Goal: Information Seeking & Learning: Learn about a topic

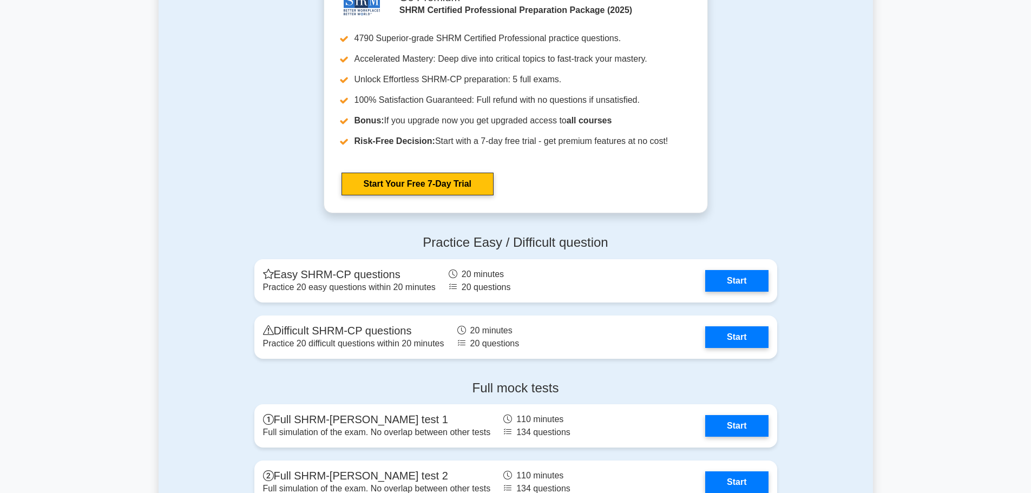
scroll to position [1515, 0]
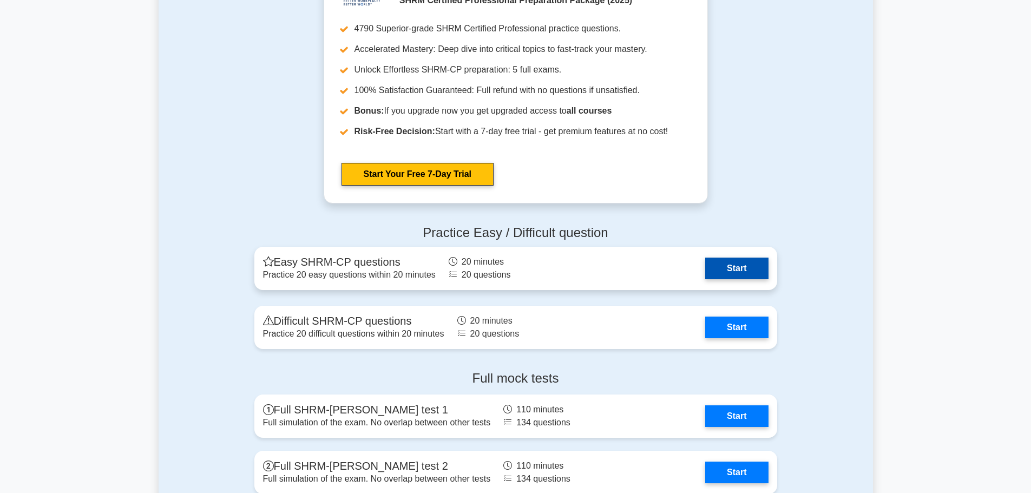
click at [705, 271] on link "Start" at bounding box center [736, 269] width 63 height 22
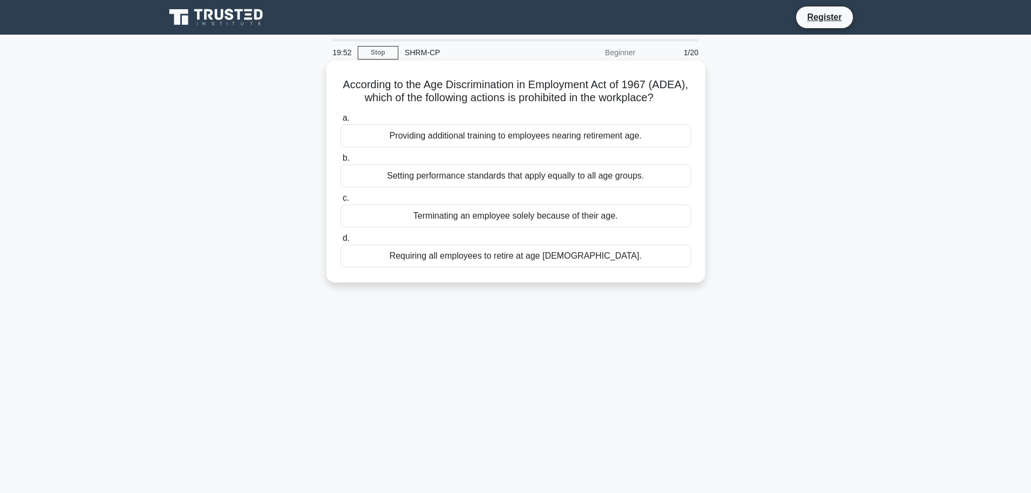
click at [473, 227] on div "Terminating an employee solely because of their age." at bounding box center [515, 216] width 351 height 23
click at [340, 202] on input "c. Terminating an employee solely because of their age." at bounding box center [340, 198] width 0 height 7
click at [490, 175] on div "Offering flexible work hours to accommodate different lifestyles." at bounding box center [515, 175] width 351 height 23
click at [340, 162] on input "b. Offering flexible work hours to accommodate different lifestyles." at bounding box center [340, 158] width 0 height 7
click at [471, 220] on div "Use analytics to assess and enhance reach to diverse demographics." at bounding box center [515, 216] width 351 height 23
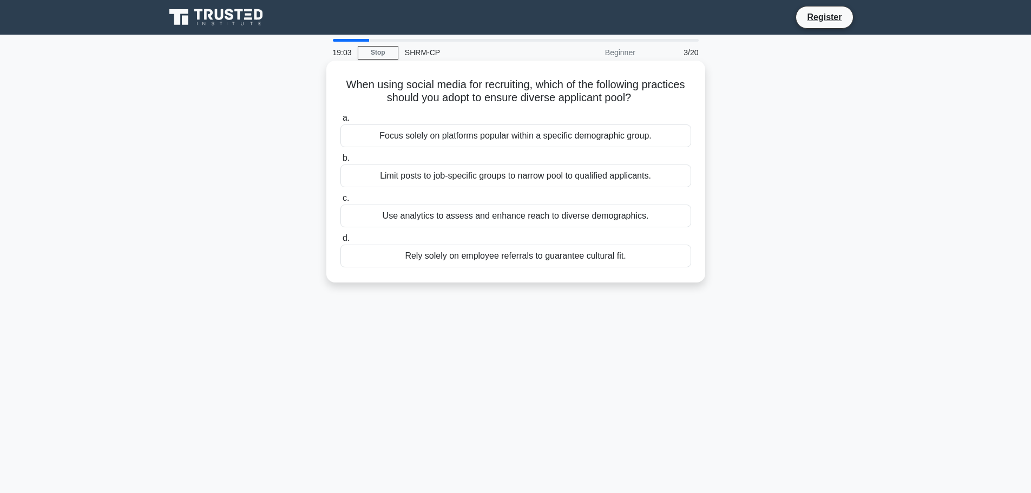
click at [340, 202] on input "c. Use analytics to assess and enhance reach to diverse demographics." at bounding box center [340, 198] width 0 height 7
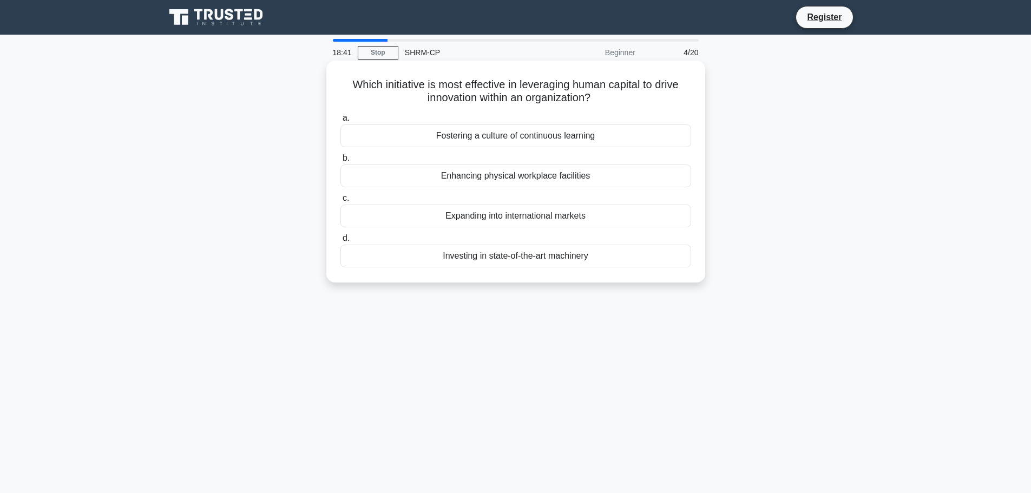
click at [505, 137] on div "Fostering a culture of continuous learning" at bounding box center [515, 135] width 351 height 23
click at [340, 122] on input "a. Fostering a culture of continuous learning" at bounding box center [340, 118] width 0 height 7
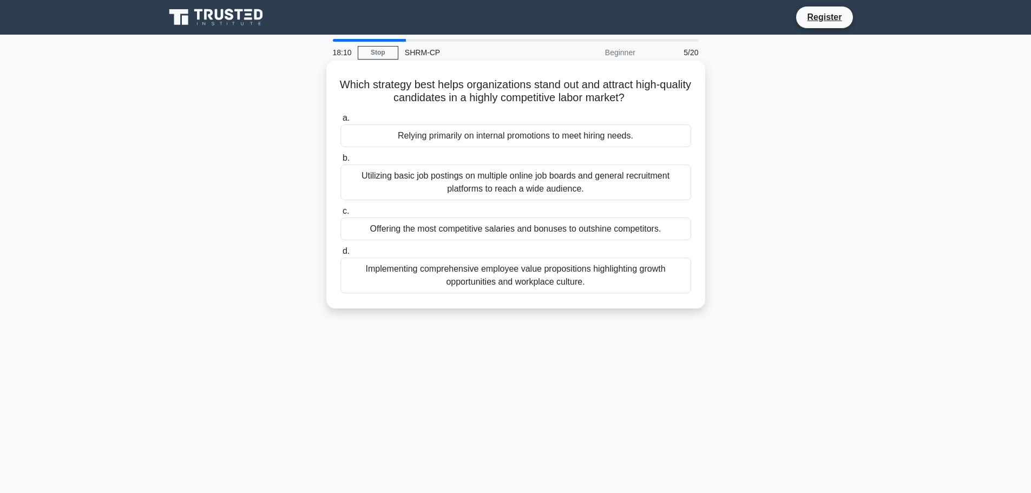
click at [458, 278] on div "Implementing comprehensive employee value propositions highlighting growth oppo…" at bounding box center [515, 276] width 351 height 36
click at [340, 255] on input "d. Implementing comprehensive employee value propositions highlighting growth o…" at bounding box center [340, 251] width 0 height 7
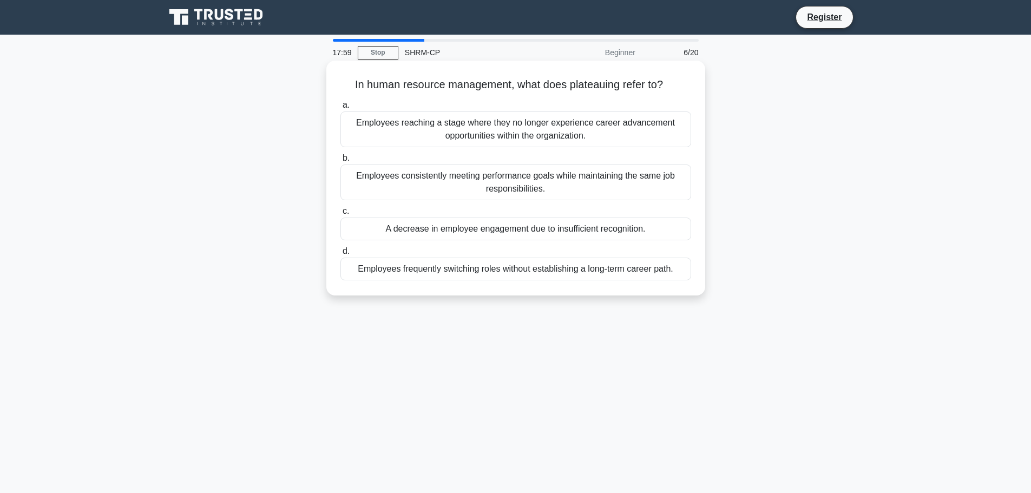
click at [512, 128] on div "Employees reaching a stage where they no longer experience career advancement o…" at bounding box center [515, 129] width 351 height 36
click at [340, 109] on input "a. Employees reaching a stage where they no longer experience career advancemen…" at bounding box center [340, 105] width 0 height 7
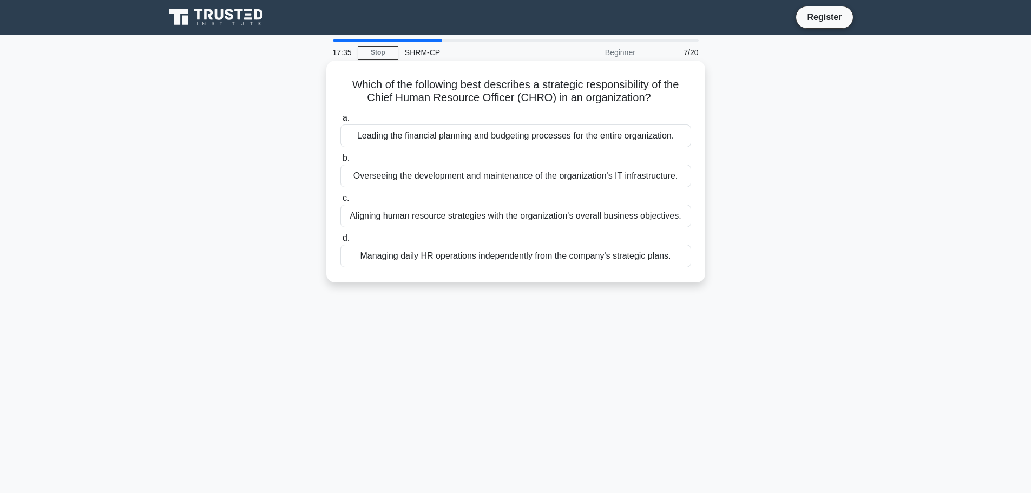
click at [471, 222] on div "Aligning human resource strategies with the organization's overall business obj…" at bounding box center [515, 216] width 351 height 23
click at [340, 202] on input "c. Aligning human resource strategies with the organization's overall business …" at bounding box center [340, 198] width 0 height 7
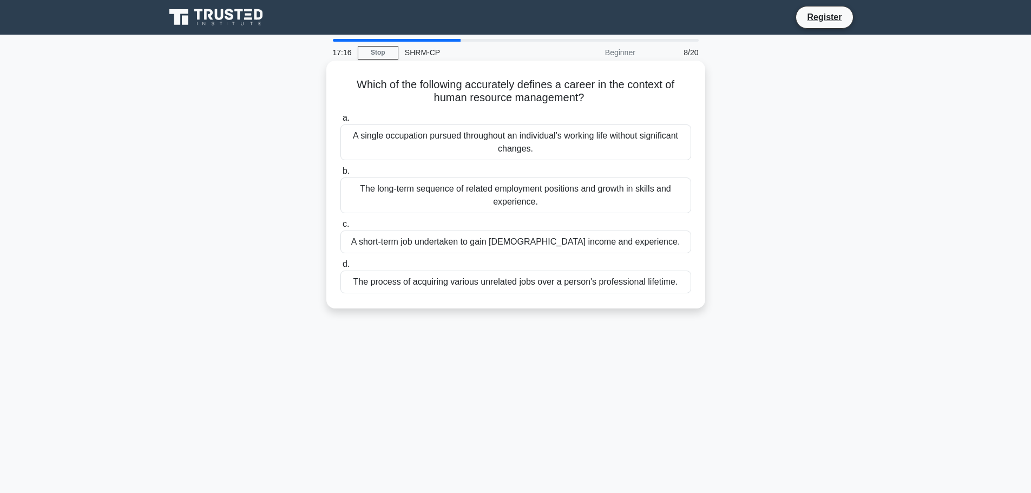
click at [546, 197] on div "The long-term sequence of related employment positions and growth in skills and…" at bounding box center [515, 195] width 351 height 36
click at [340, 175] on input "b. The long-term sequence of related employment positions and growth in skills …" at bounding box center [340, 171] width 0 height 7
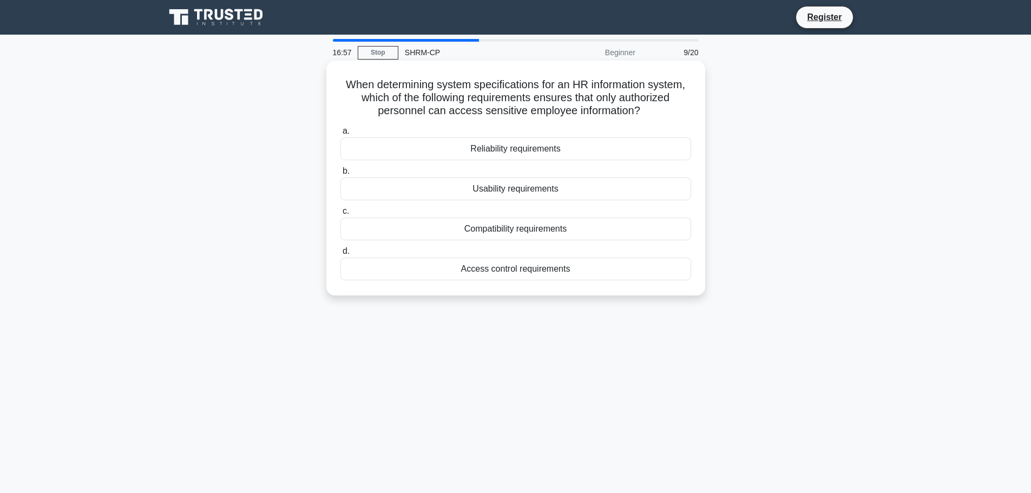
click at [535, 272] on div "Access control requirements" at bounding box center [515, 269] width 351 height 23
click at [340, 255] on input "d. Access control requirements" at bounding box center [340, 251] width 0 height 7
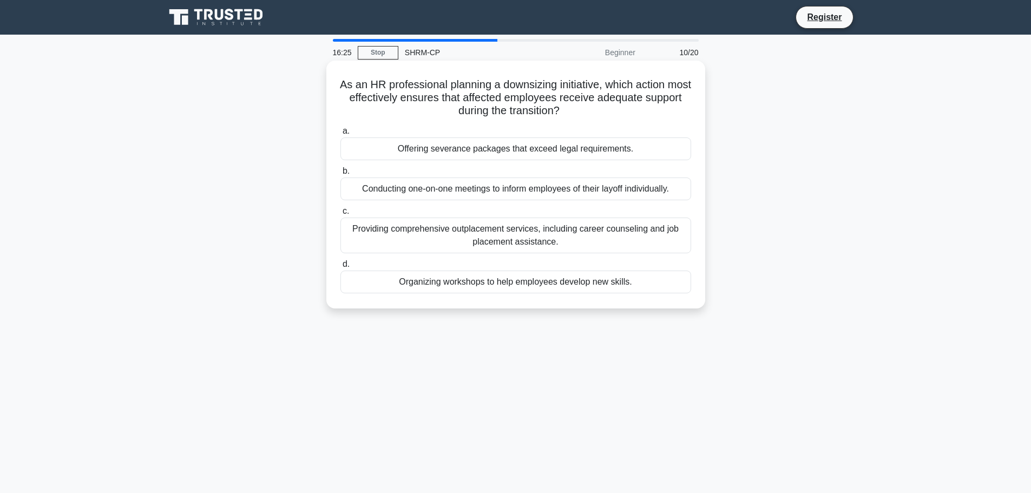
click at [450, 235] on div "Providing comprehensive outplacement services, including career counseling and …" at bounding box center [515, 236] width 351 height 36
click at [340, 215] on input "c. Providing comprehensive outplacement services, including career counseling a…" at bounding box center [340, 211] width 0 height 7
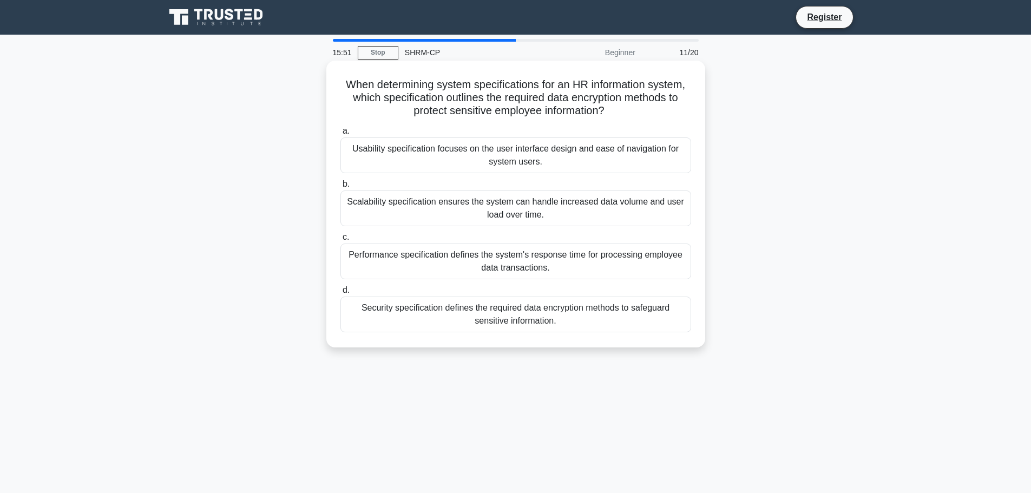
click at [449, 321] on div "Security specification defines the required data encryption methods to safeguar…" at bounding box center [515, 314] width 351 height 36
click at [340, 294] on input "d. Security specification defines the required data encryption methods to safeg…" at bounding box center [340, 290] width 0 height 7
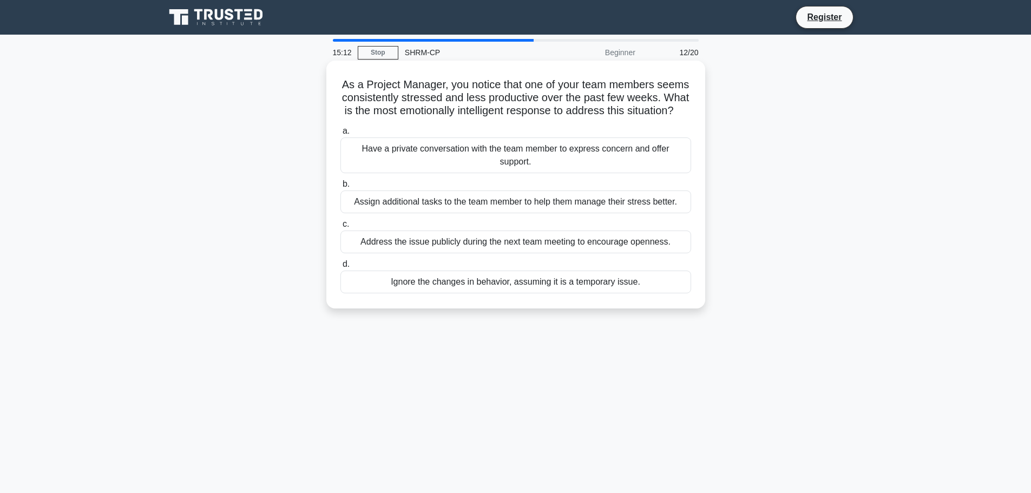
click at [453, 166] on div "Have a private conversation with the team member to express concern and offer s…" at bounding box center [515, 155] width 351 height 36
click at [340, 135] on input "a. Have a private conversation with the team member to express concern and offe…" at bounding box center [340, 131] width 0 height 7
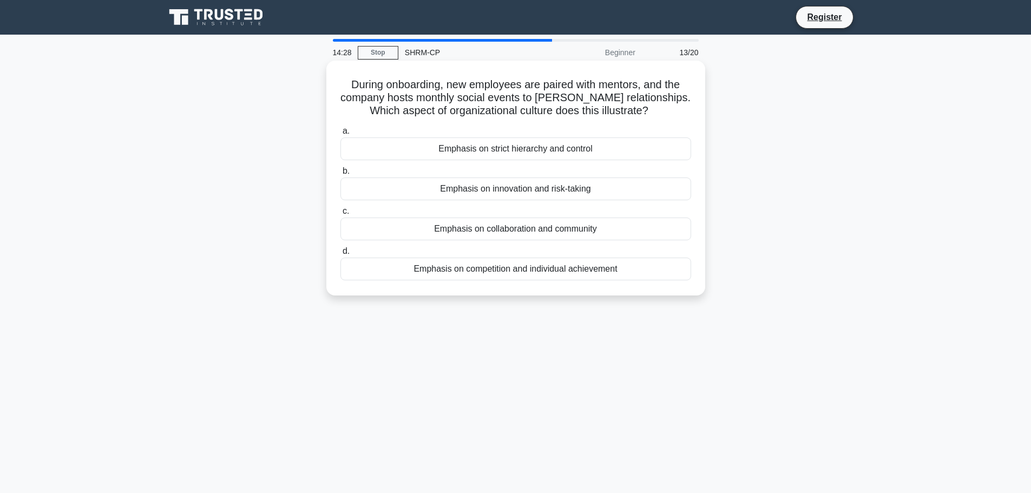
click at [492, 231] on div "Emphasis on collaboration and community" at bounding box center [515, 229] width 351 height 23
click at [340, 215] on input "c. Emphasis on collaboration and community" at bounding box center [340, 211] width 0 height 7
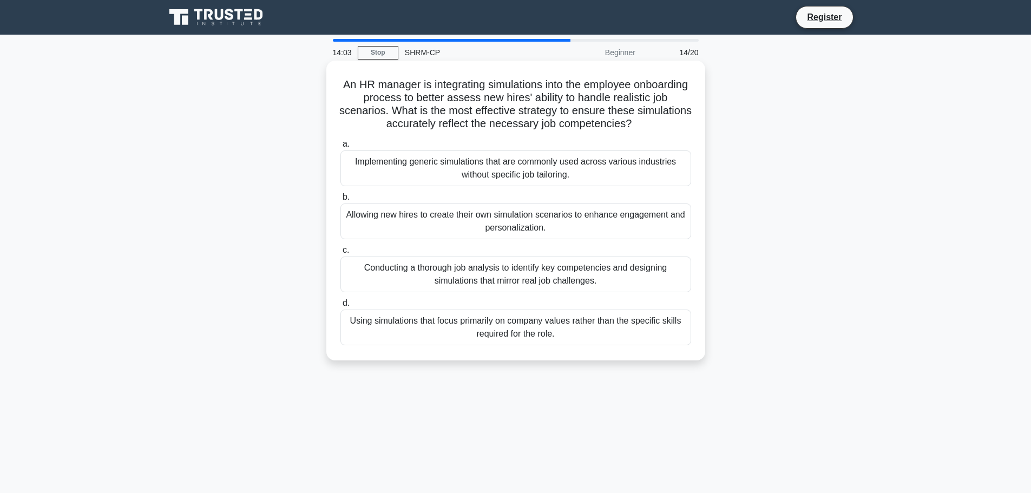
click at [594, 267] on div "Conducting a thorough job analysis to identify key competencies and designing s…" at bounding box center [515, 274] width 351 height 36
click at [340, 254] on input "c. Conducting a thorough job analysis to identify key competencies and designin…" at bounding box center [340, 250] width 0 height 7
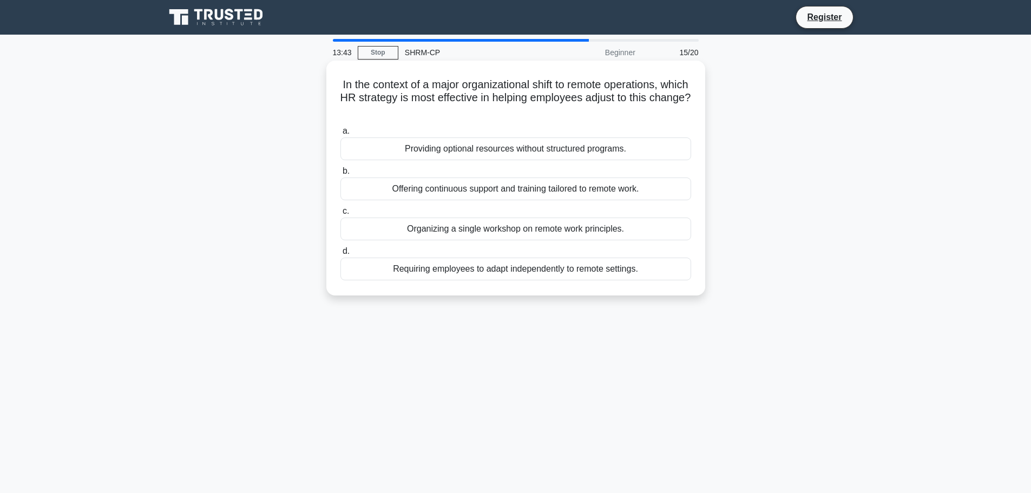
click at [460, 192] on div "Offering continuous support and training tailored to remote work." at bounding box center [515, 188] width 351 height 23
click at [340, 175] on input "b. Offering continuous support and training tailored to remote work." at bounding box center [340, 171] width 0 height 7
click at [497, 149] on div "Translating strategic objectives into specific, measurable performance metrics." at bounding box center [515, 148] width 351 height 23
click at [340, 135] on input "a. Translating strategic objectives into specific, measurable performance metri…" at bounding box center [340, 131] width 0 height 7
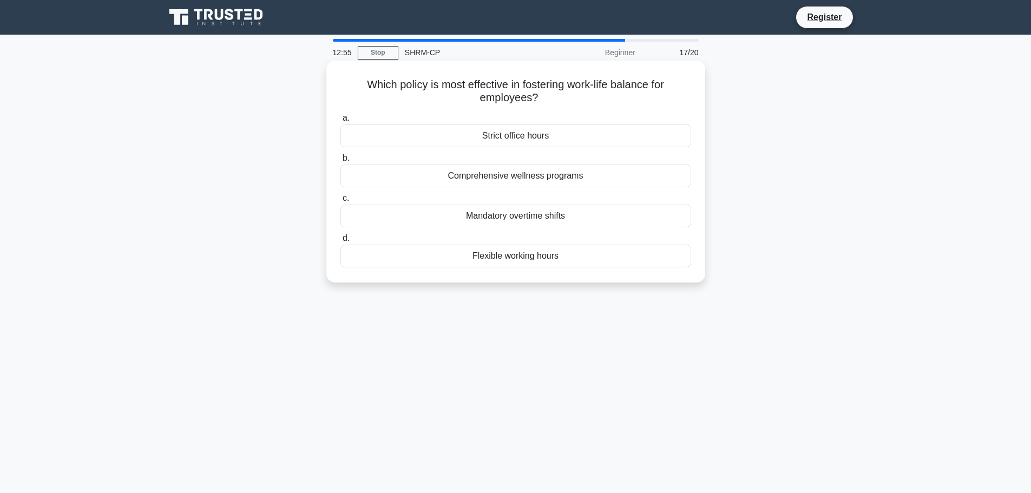
click at [509, 260] on div "Flexible working hours" at bounding box center [515, 256] width 351 height 23
click at [340, 242] on input "d. Flexible working hours" at bounding box center [340, 238] width 0 height 7
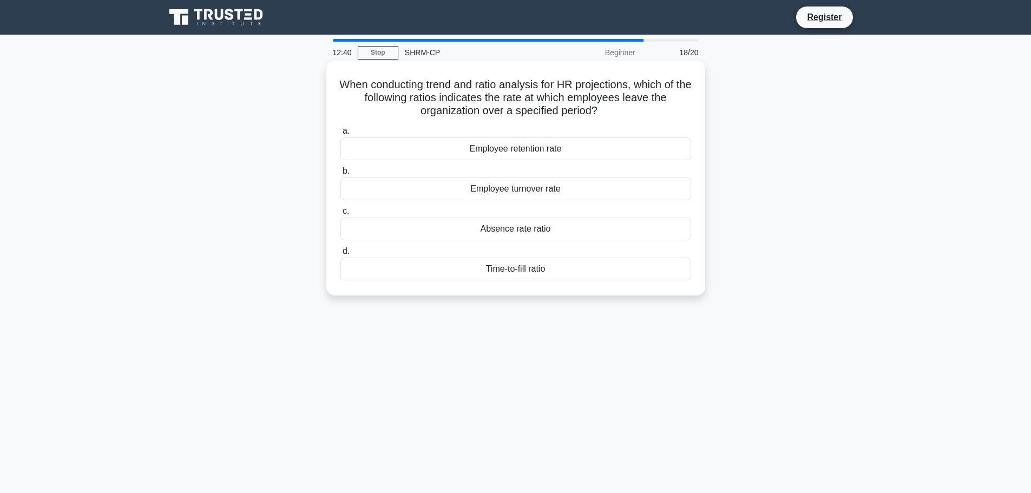
click at [475, 190] on div "Employee turnover rate" at bounding box center [515, 188] width 351 height 23
click at [340, 175] on input "b. Employee turnover rate" at bounding box center [340, 171] width 0 height 7
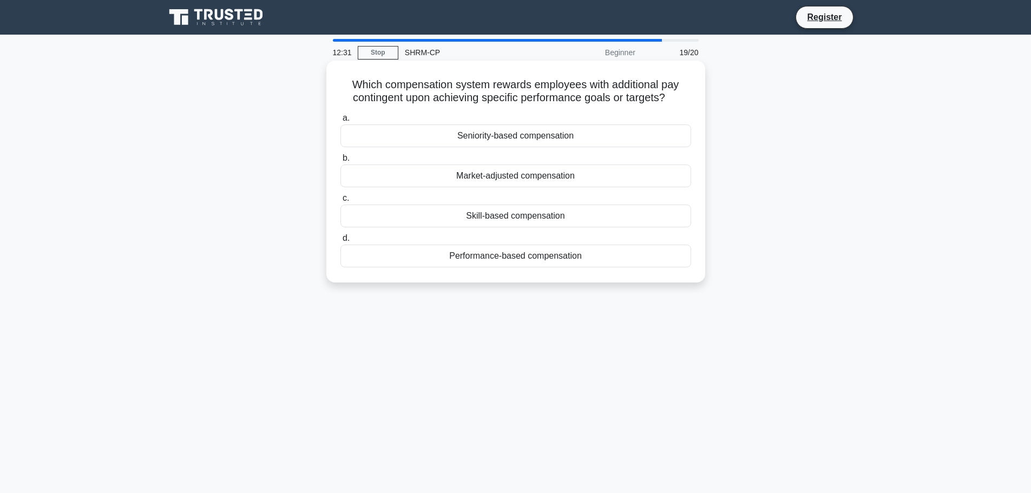
click at [513, 260] on div "Performance-based compensation" at bounding box center [515, 256] width 351 height 23
click at [340, 242] on input "d. Performance-based compensation" at bounding box center [340, 238] width 0 height 7
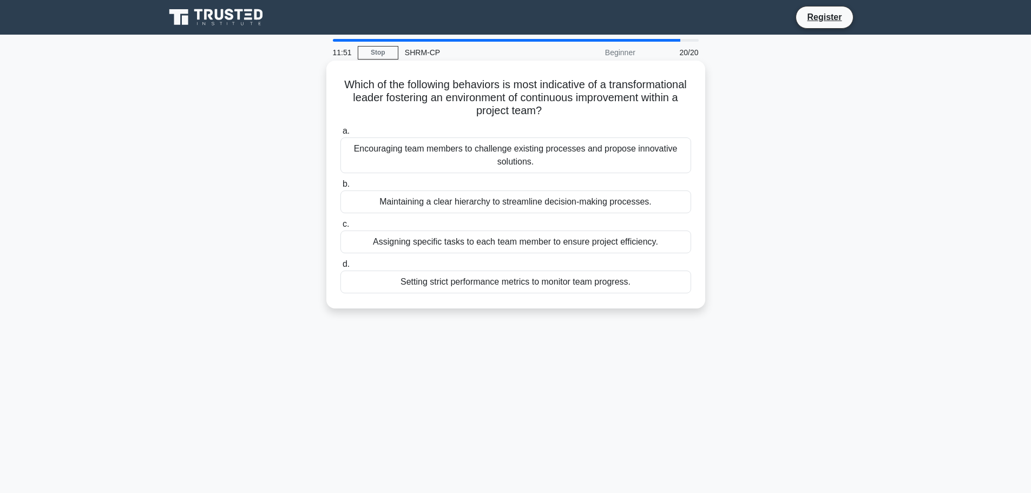
click at [458, 157] on div "Encouraging team members to challenge existing processes and propose innovative…" at bounding box center [515, 155] width 351 height 36
click at [340, 135] on input "a. Encouraging team members to challenge existing processes and propose innovat…" at bounding box center [340, 131] width 0 height 7
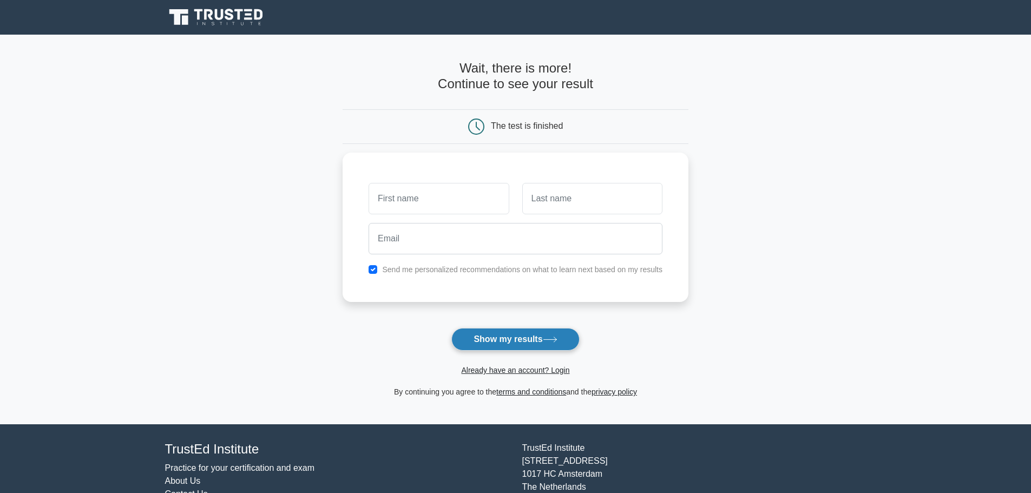
click at [492, 342] on button "Show my results" at bounding box center [515, 339] width 128 height 23
click at [414, 201] on input "text" at bounding box center [438, 195] width 140 height 31
click at [379, 134] on div "The test is finished" at bounding box center [515, 126] width 346 height 35
